Goal: Task Accomplishment & Management: Complete application form

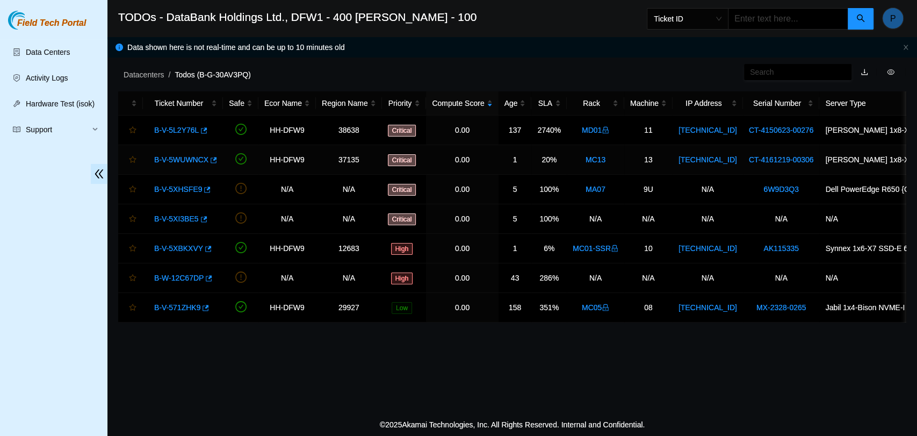
click at [180, 157] on link "B-V-5WUWNCX" at bounding box center [181, 159] width 54 height 9
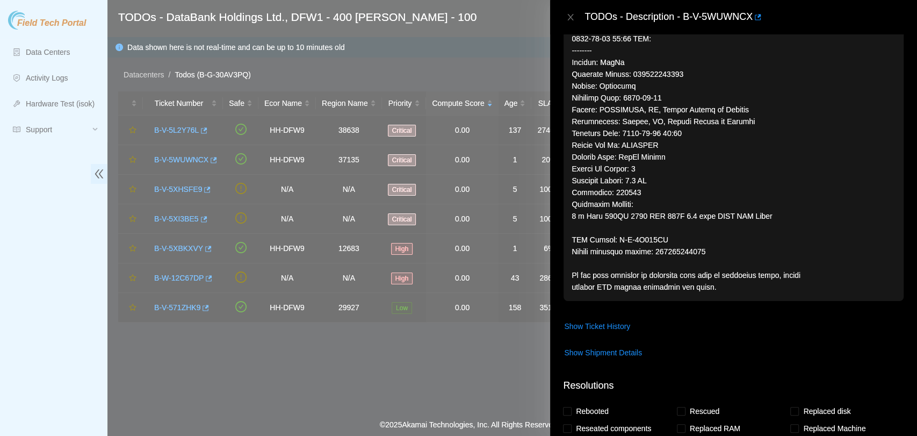
scroll to position [776, 0]
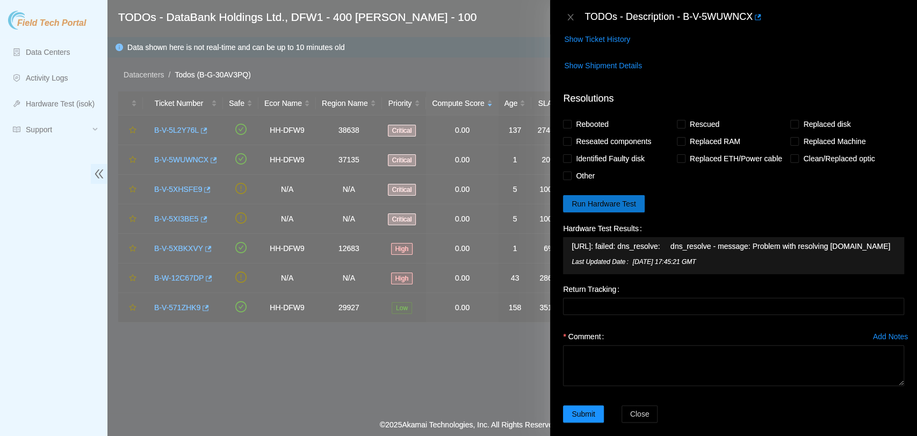
click at [614, 198] on span "Run Hardware Test" at bounding box center [604, 204] width 64 height 12
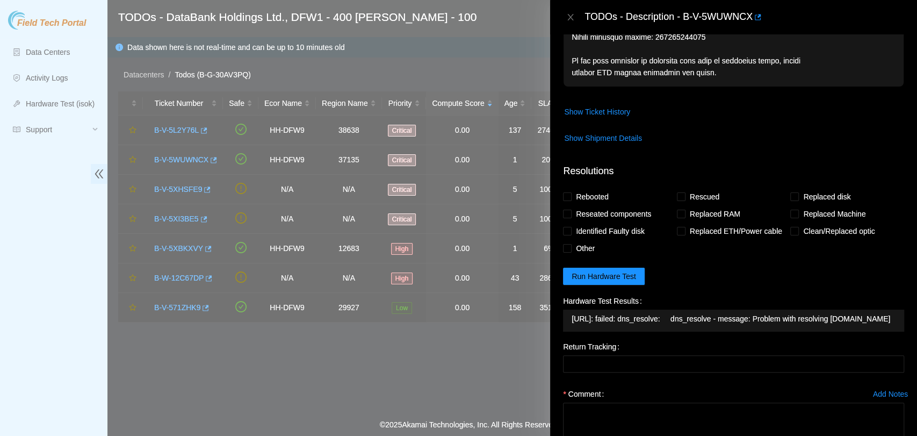
scroll to position [761, 0]
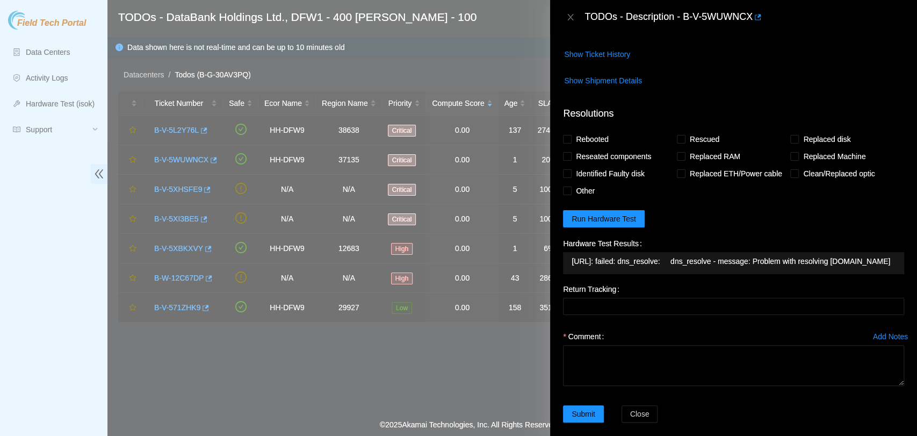
drag, startPoint x: 635, startPoint y: 252, endPoint x: 561, endPoint y: 233, distance: 76.1
click at [561, 235] on div "Hardware Test Results 192.168.122.14: failed: dns_resolve: dns_resolve - messag…" at bounding box center [734, 258] width 350 height 46
copy tbody "192.168.122.14: failed: dns_resolve: dns_resolve - message: Problem with resolv…"
click at [786, 259] on div "192.168.122.14: failed: dns_resolve: dns_resolve - message: Problem with resolv…" at bounding box center [733, 263] width 341 height 22
click at [573, 18] on icon "close" at bounding box center [570, 17] width 9 height 9
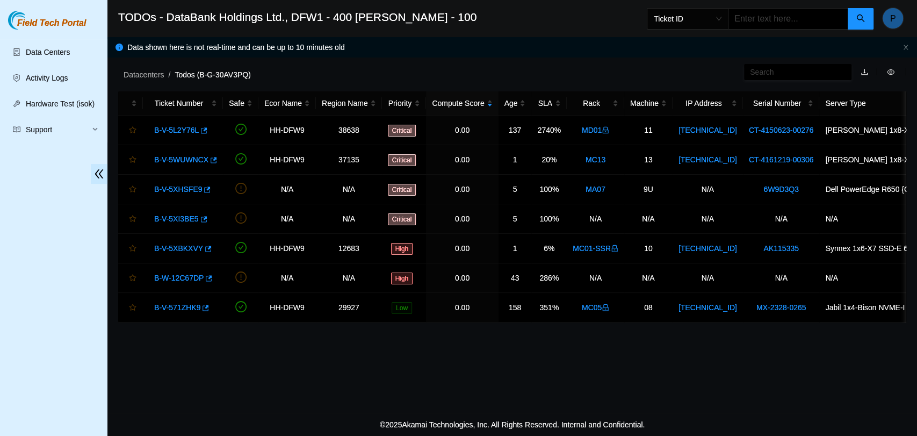
scroll to position [271, 0]
click at [173, 219] on link "B-V-5XI3BE5" at bounding box center [176, 218] width 45 height 9
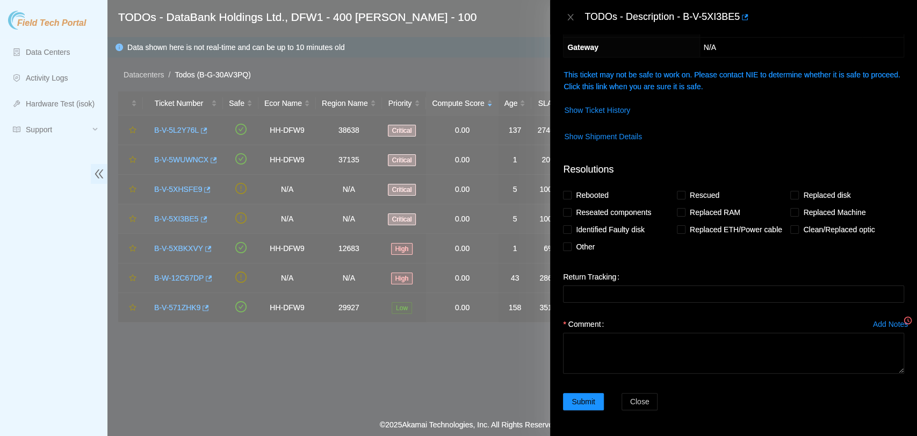
scroll to position [149, 0]
click at [662, 82] on link "This ticket may not be safe to work on. Please contact NIE to determine whether…" at bounding box center [731, 81] width 336 height 20
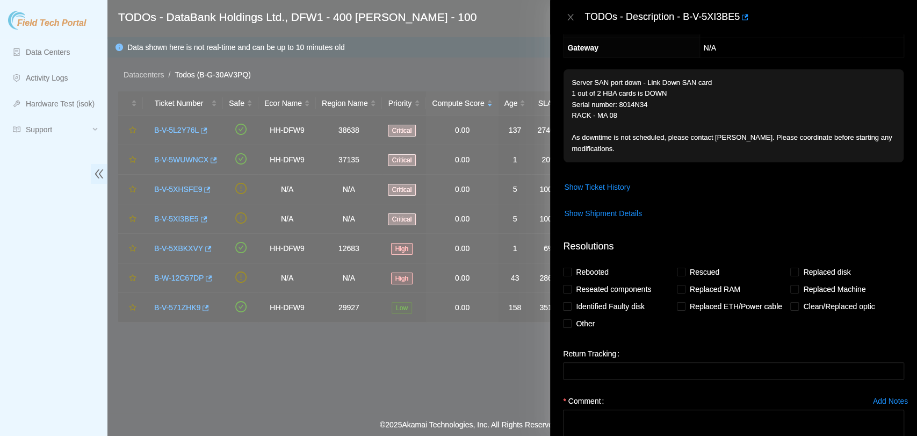
scroll to position [225, 0]
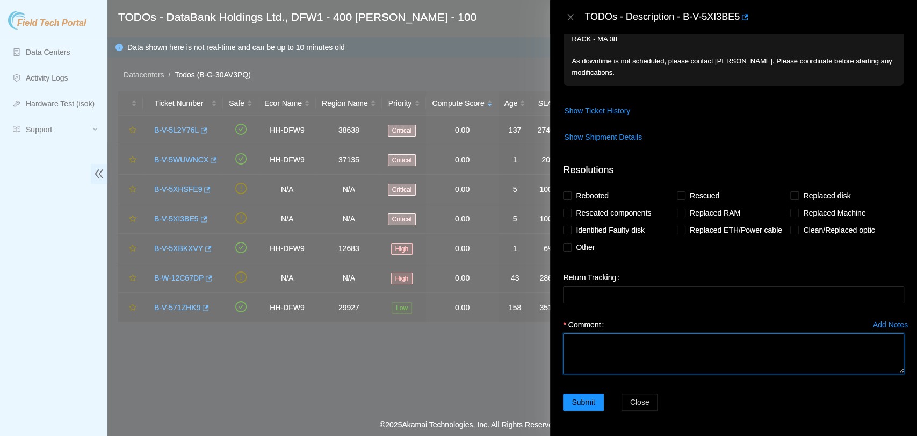
click at [655, 360] on textarea "Comment" at bounding box center [733, 353] width 341 height 41
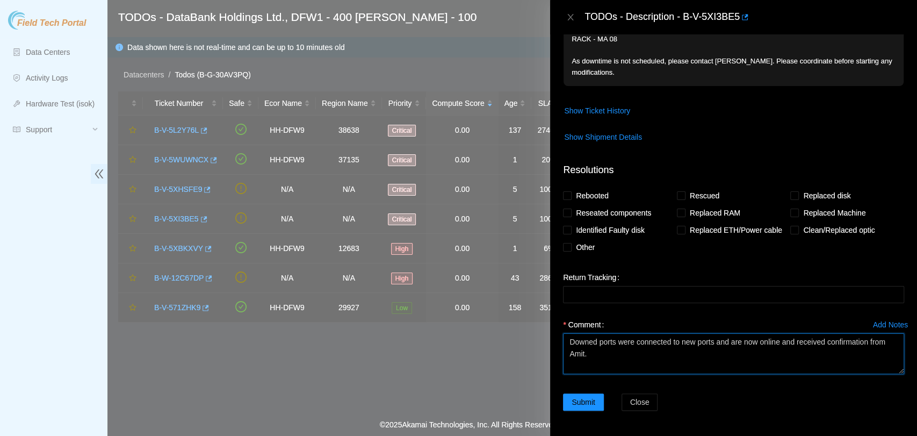
scroll to position [9, 0]
paste textarea "p1p1 <-> fc-sw-mds-ppn-cl02-01 card 1 port 23 p1p2 <-> fc-sw-mds-ppn-cl02-02 ca…"
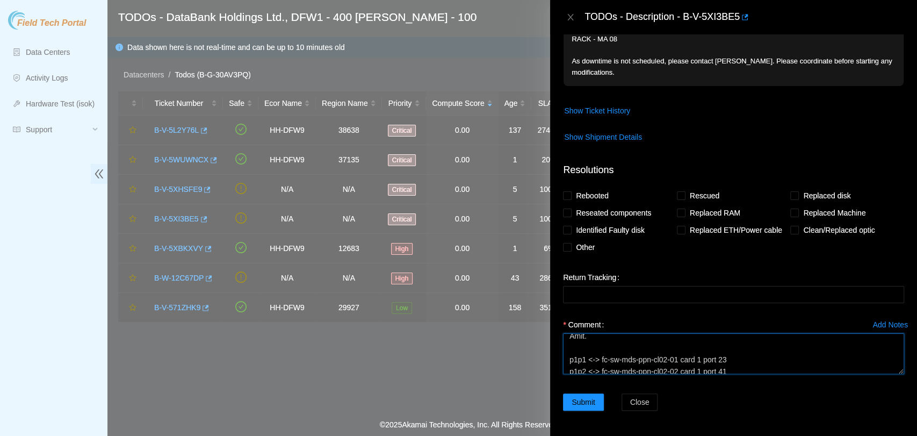
scroll to position [0, 0]
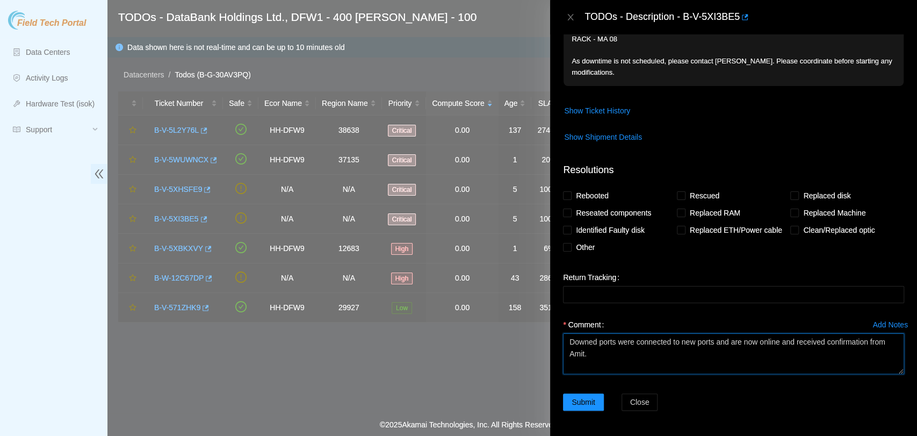
drag, startPoint x: 606, startPoint y: 353, endPoint x: 563, endPoint y: 344, distance: 44.6
click at [563, 344] on textarea "Downed ports were connected to new ports and are now online and received confir…" at bounding box center [733, 353] width 341 height 41
type textarea "Downed ports were connected to new ports and are now online and received confir…"
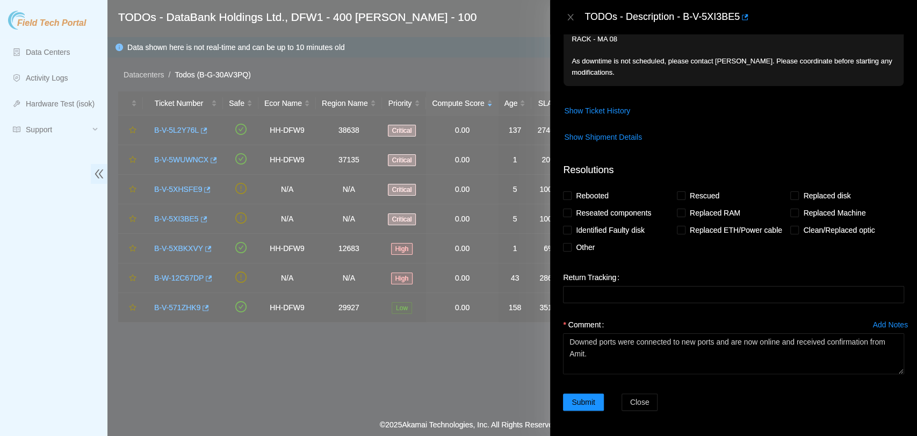
click at [741, 113] on span "Show Ticket History" at bounding box center [733, 110] width 340 height 17
click at [590, 408] on button "Submit" at bounding box center [583, 401] width 41 height 17
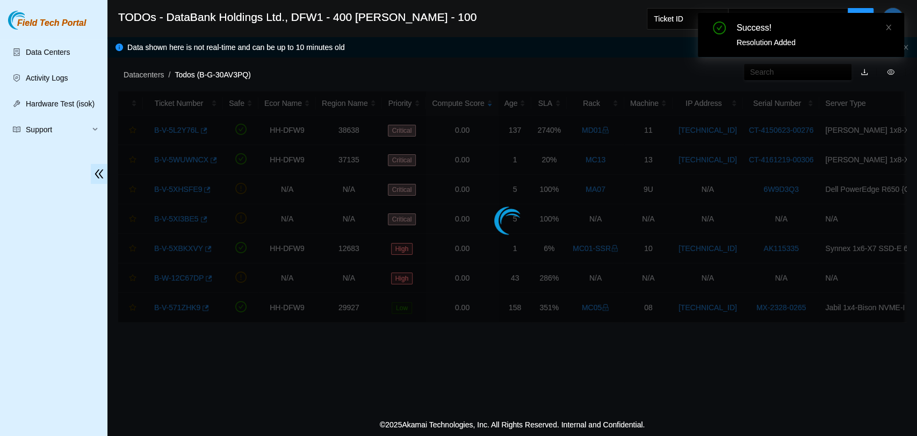
scroll to position [176, 0]
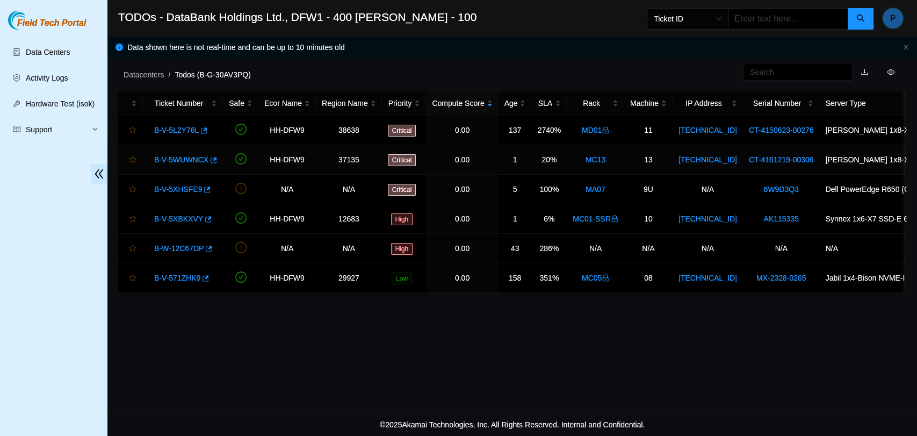
click at [182, 155] on link "B-V-5WUWNCX" at bounding box center [181, 159] width 54 height 9
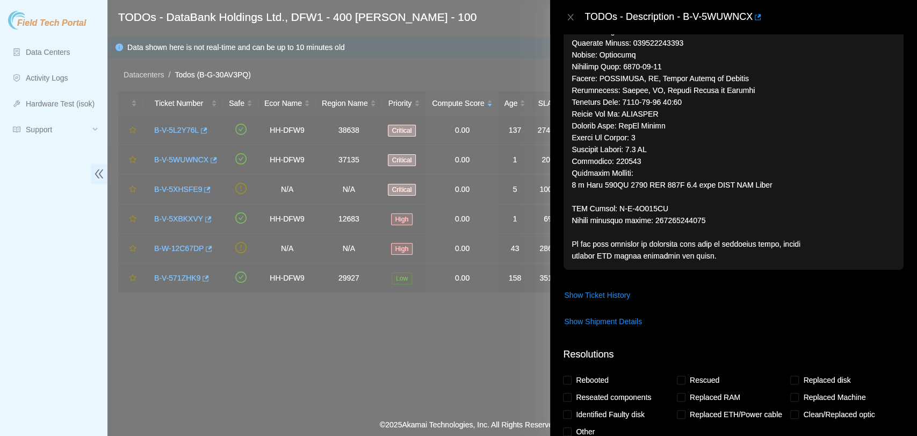
scroll to position [525, 0]
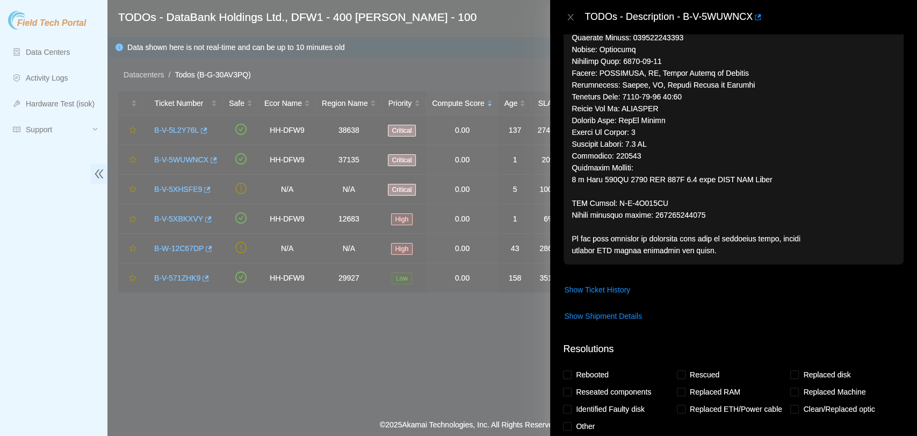
click at [576, 11] on div "TODOs - Description - B-V-5WUWNCX" at bounding box center [733, 17] width 341 height 17
click at [576, 13] on button "Close" at bounding box center [570, 17] width 15 height 10
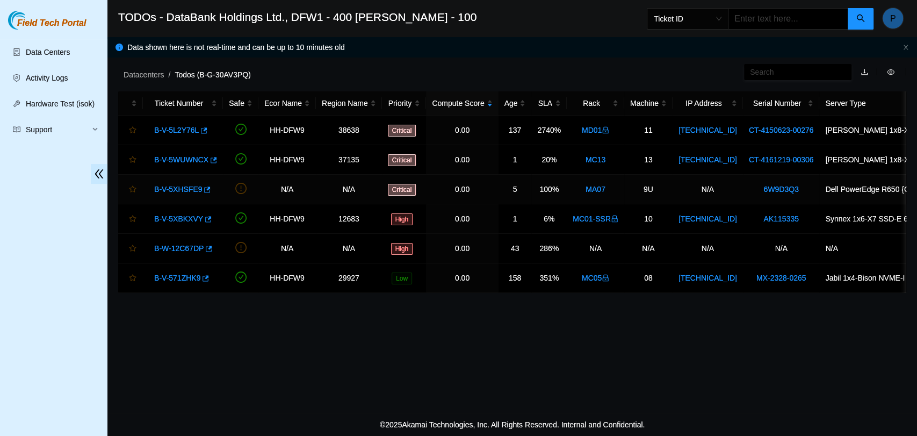
scroll to position [287, 0]
click at [178, 186] on link "B-V-5XHSFE9" at bounding box center [178, 189] width 48 height 9
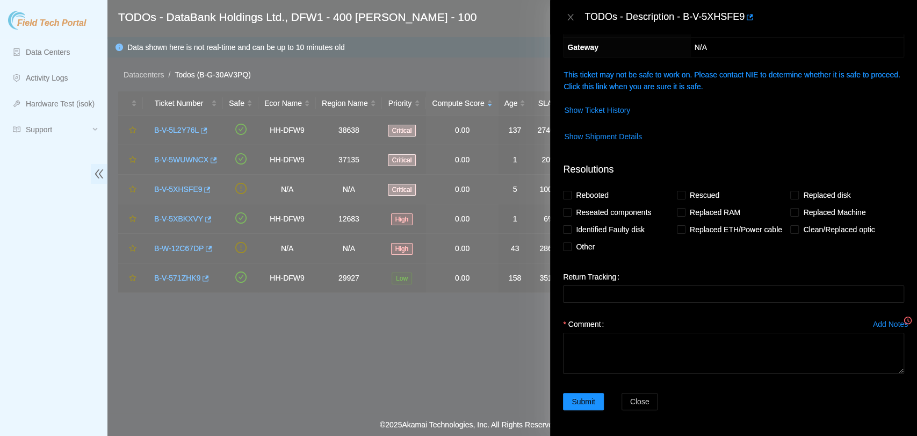
scroll to position [149, 0]
drag, startPoint x: 702, startPoint y: 95, endPoint x: 708, endPoint y: 90, distance: 7.7
click at [708, 90] on td "This ticket may not be safe to work on. Please contact NIE to determine whether…" at bounding box center [733, 85] width 341 height 33
click at [708, 90] on link "This ticket may not be safe to work on. Please contact NIE to determine whether…" at bounding box center [731, 81] width 336 height 20
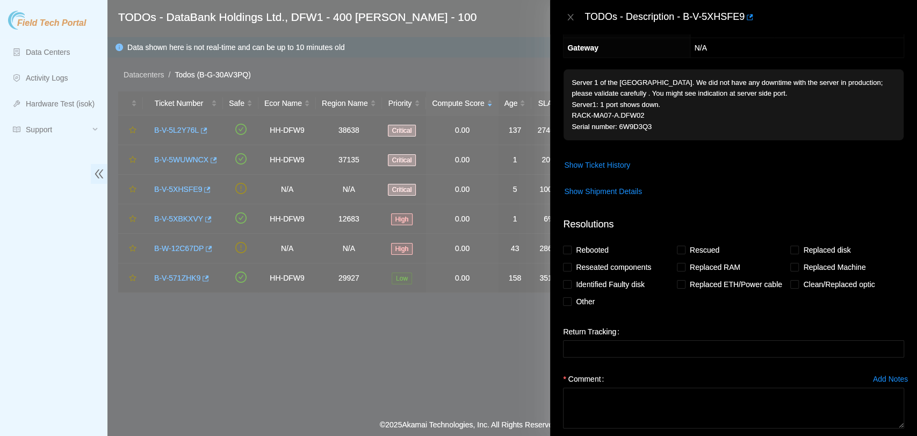
click at [718, 142] on span "Server 1 of the SAN port down. We did not have any downtime with the server in …" at bounding box center [733, 108] width 340 height 78
click at [574, 15] on icon "close" at bounding box center [570, 17] width 9 height 9
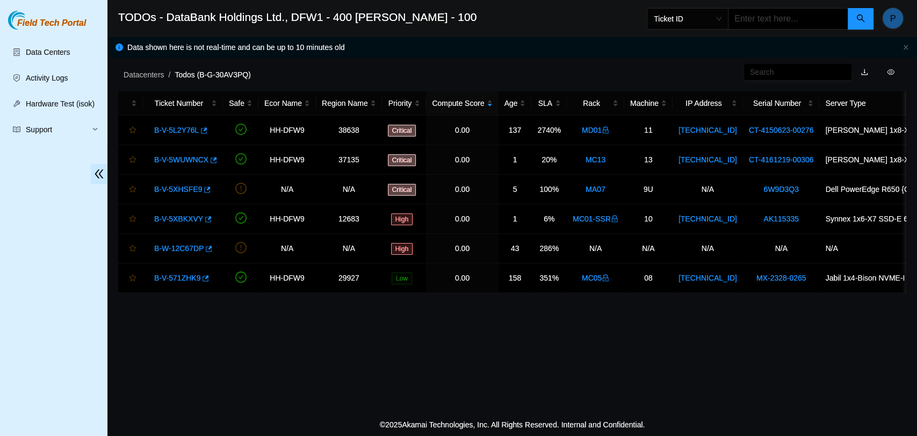
scroll to position [196, 0]
click at [175, 190] on link "B-V-5XHSFE9" at bounding box center [178, 189] width 48 height 9
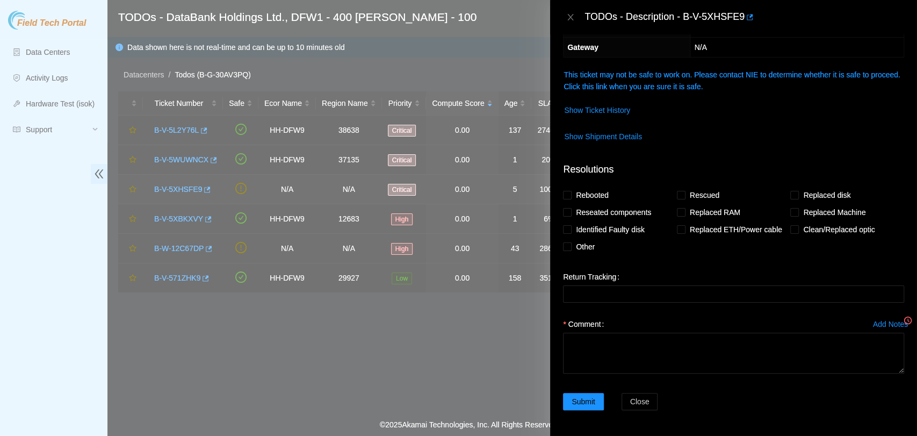
scroll to position [149, 0]
click at [696, 85] on link "This ticket may not be safe to work on. Please contact NIE to determine whether…" at bounding box center [731, 81] width 336 height 20
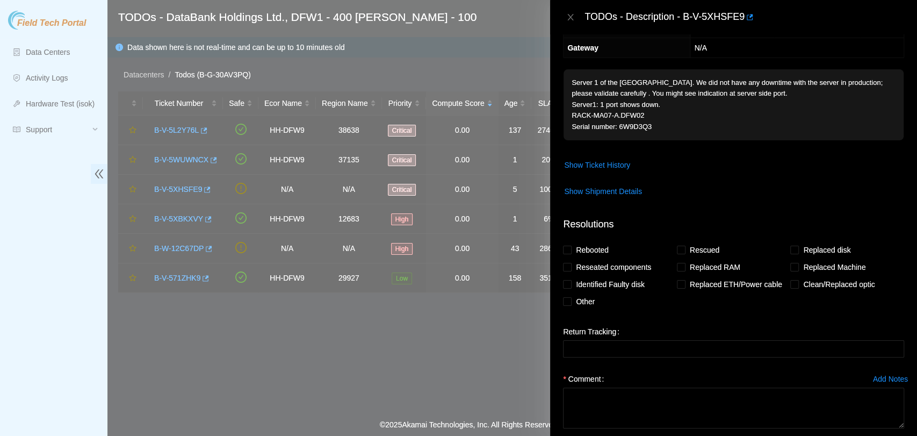
scroll to position [0, 0]
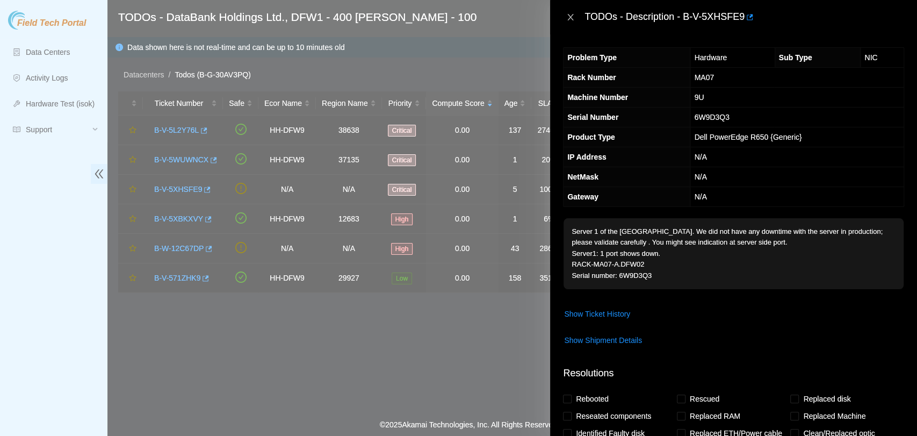
click at [564, 16] on button "Close" at bounding box center [570, 17] width 15 height 10
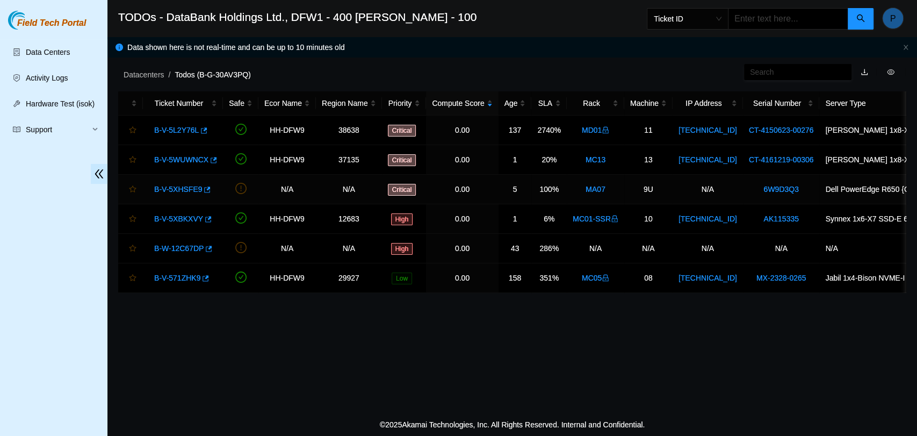
click at [168, 186] on link "B-V-5XHSFE9" at bounding box center [178, 189] width 48 height 9
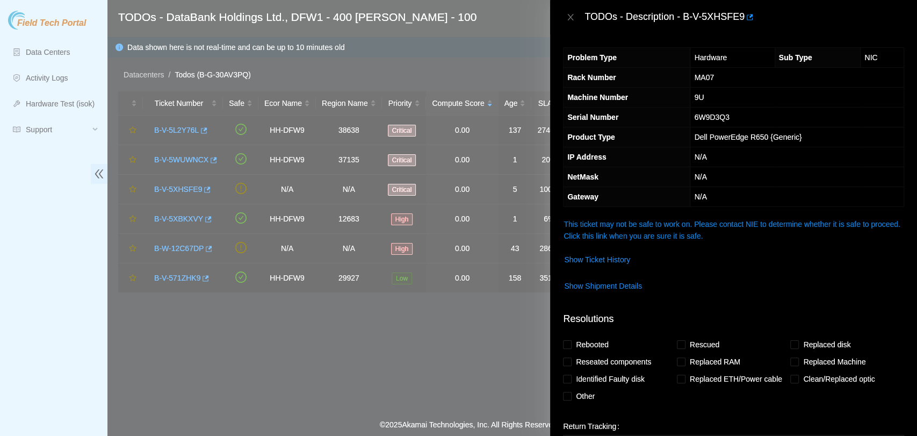
click at [639, 232] on link "This ticket may not be safe to work on. Please contact NIE to determine whether…" at bounding box center [731, 230] width 336 height 20
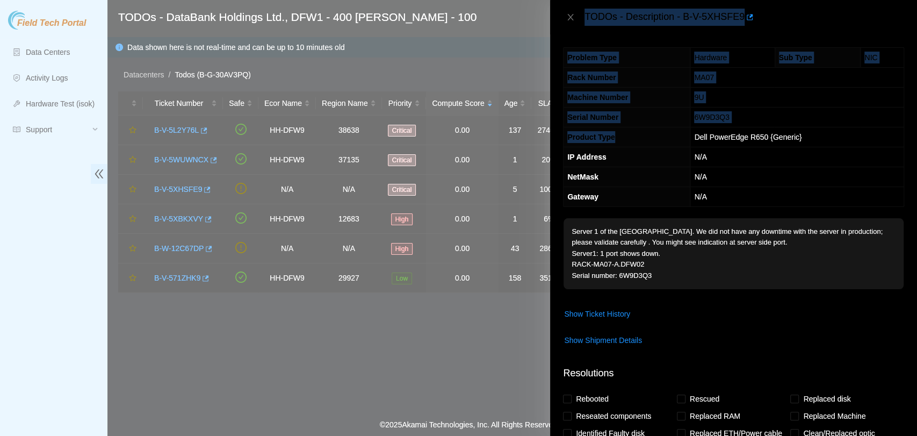
drag, startPoint x: 695, startPoint y: 142, endPoint x: 574, endPoint y: 22, distance: 170.5
click at [574, 22] on div "TODOs - Description - B-V-5XHSFE9 Problem Type Hardware Sub Type NIC Rack Numbe…" at bounding box center [733, 218] width 367 height 436
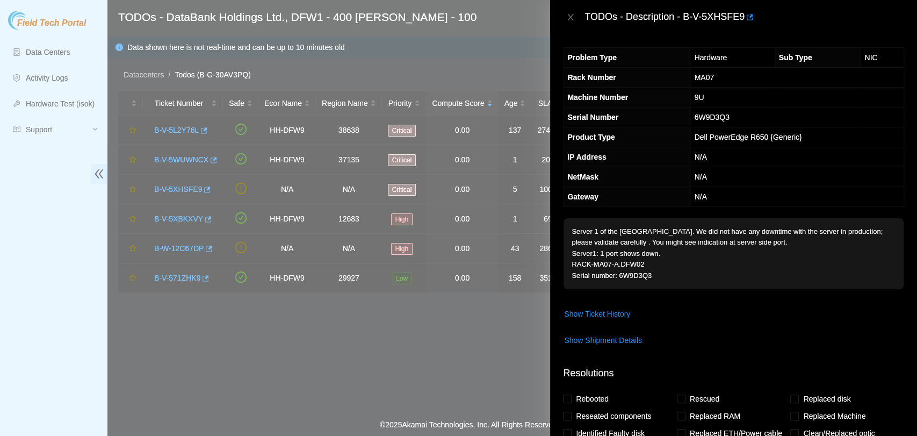
click at [574, 22] on div "TODOs - Description - B-V-5XHSFE9" at bounding box center [733, 17] width 341 height 17
click at [573, 17] on icon "close" at bounding box center [570, 17] width 9 height 9
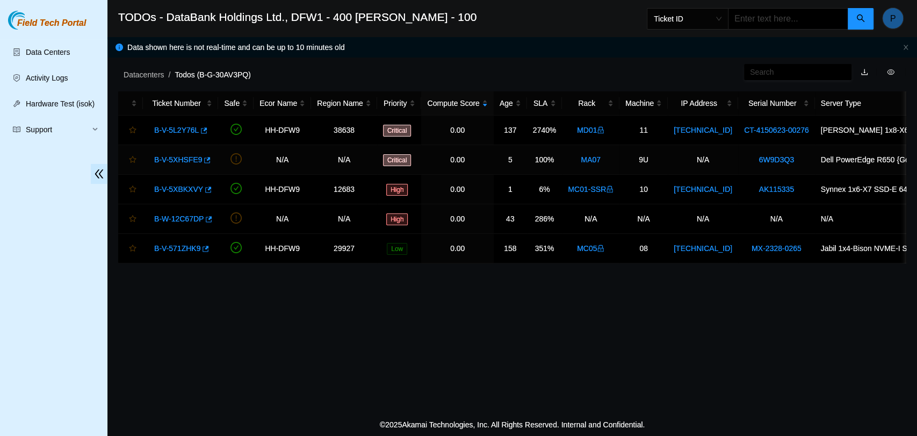
click at [184, 162] on link "B-V-5XHSFE9" at bounding box center [178, 159] width 48 height 9
